Goal: Task Accomplishment & Management: Manage account settings

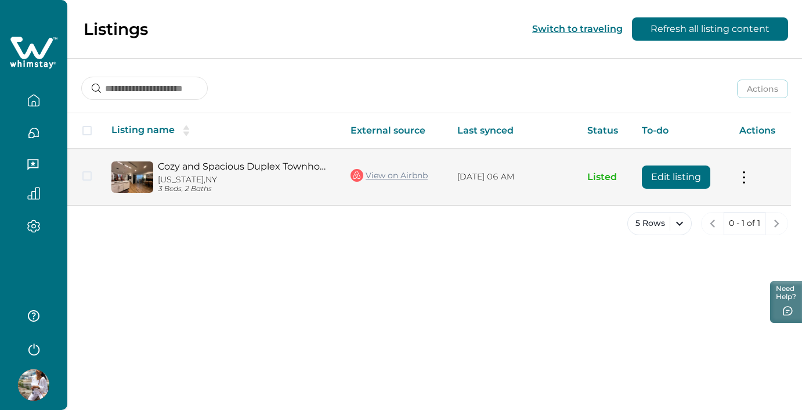
click at [281, 170] on link "Cozy and Spacious Duplex Townhome" at bounding box center [245, 166] width 174 height 11
click at [298, 165] on link "Cozy and Spacious Duplex Townhome" at bounding box center [245, 166] width 174 height 11
click at [746, 179] on button at bounding box center [743, 177] width 9 height 12
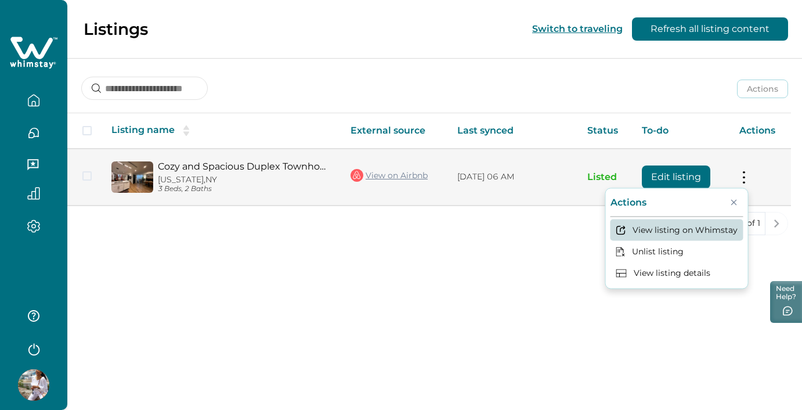
click at [679, 227] on button "View listing on Whimstay" at bounding box center [676, 229] width 133 height 21
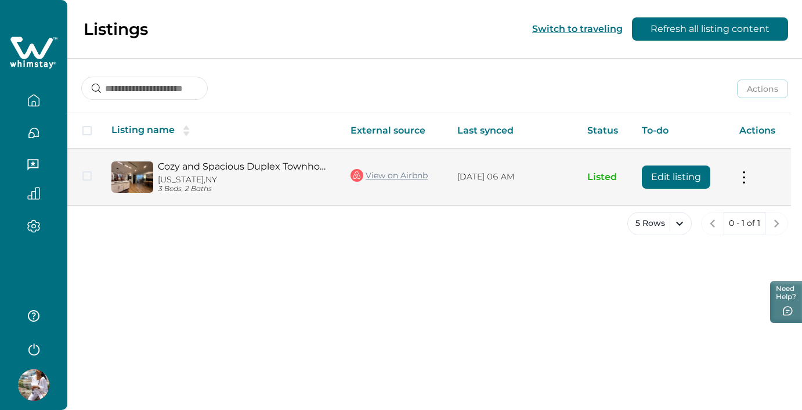
click at [683, 178] on button "Edit listing" at bounding box center [676, 176] width 68 height 23
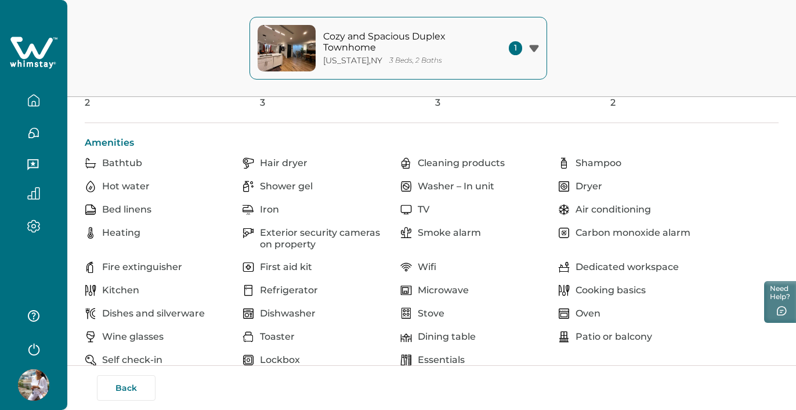
scroll to position [407, 0]
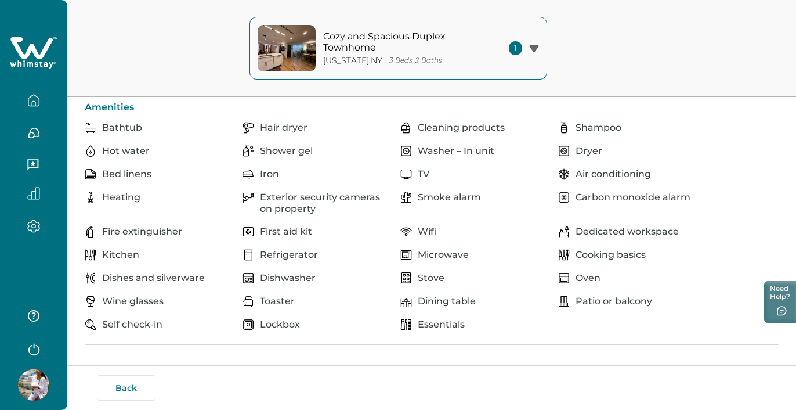
click at [539, 48] on button "Cozy and Spacious Duplex Townhome [US_STATE] , [GEOGRAPHIC_DATA] 3 Beds, 2 Bath…" at bounding box center [398, 48] width 298 height 63
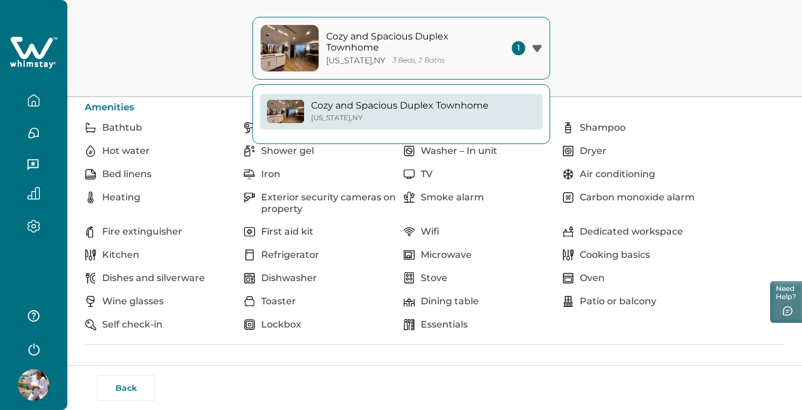
click at [596, 58] on div "Cozy and Spacious Duplex Townhome [US_STATE] , [GEOGRAPHIC_DATA] 3 Beds, 2 Bath…" at bounding box center [401, 48] width 802 height 97
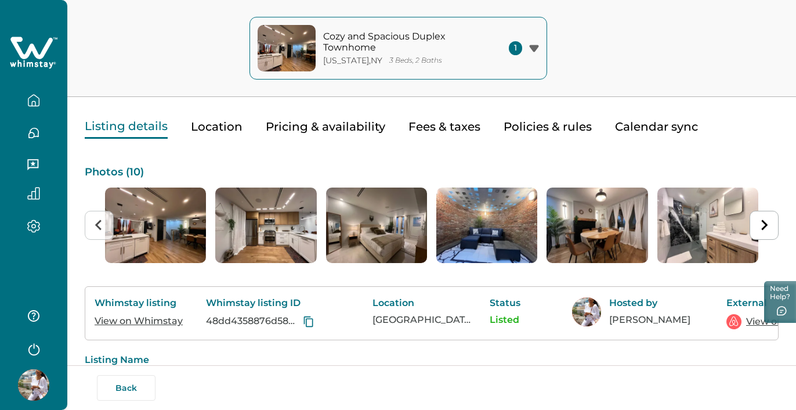
scroll to position [0, 0]
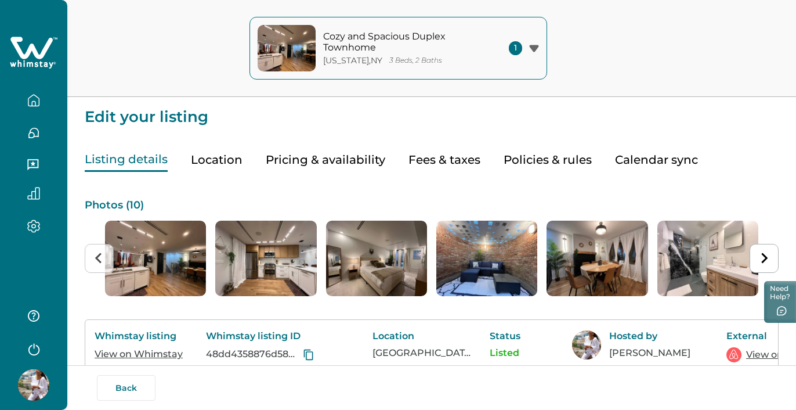
click at [230, 163] on button "Location" at bounding box center [217, 160] width 52 height 24
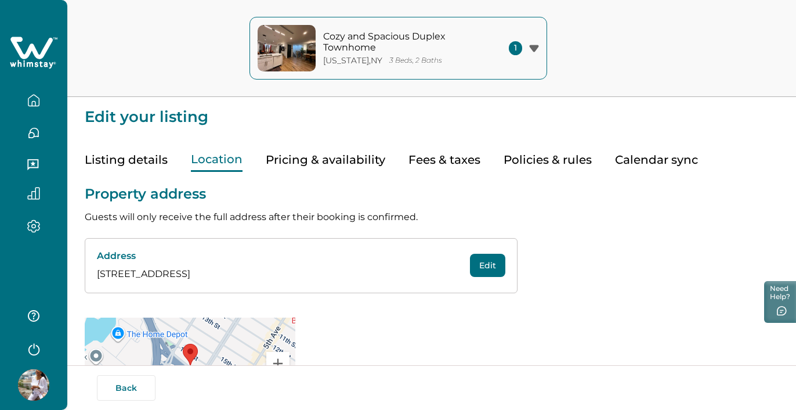
scroll to position [68, 0]
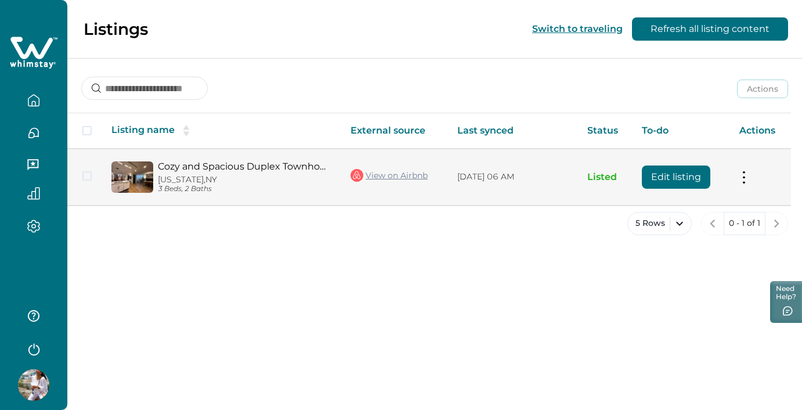
click at [584, 177] on td "Listed" at bounding box center [605, 177] width 55 height 56
click at [462, 171] on p "[DATE] 06 AM" at bounding box center [512, 177] width 111 height 12
click at [284, 166] on link "Cozy and Spacious Duplex Townhome" at bounding box center [245, 166] width 174 height 11
